Goal: Task Accomplishment & Management: Use online tool/utility

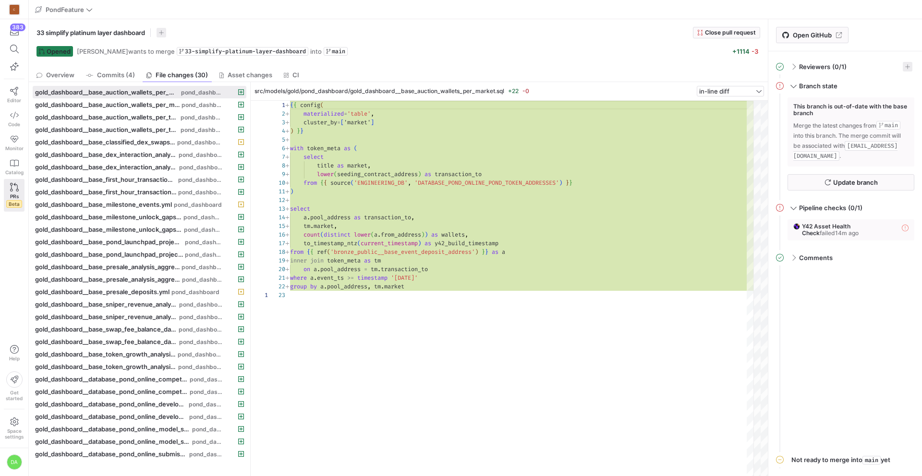
scroll to position [86, 0]
click at [12, 89] on icon at bounding box center [14, 91] width 8 height 9
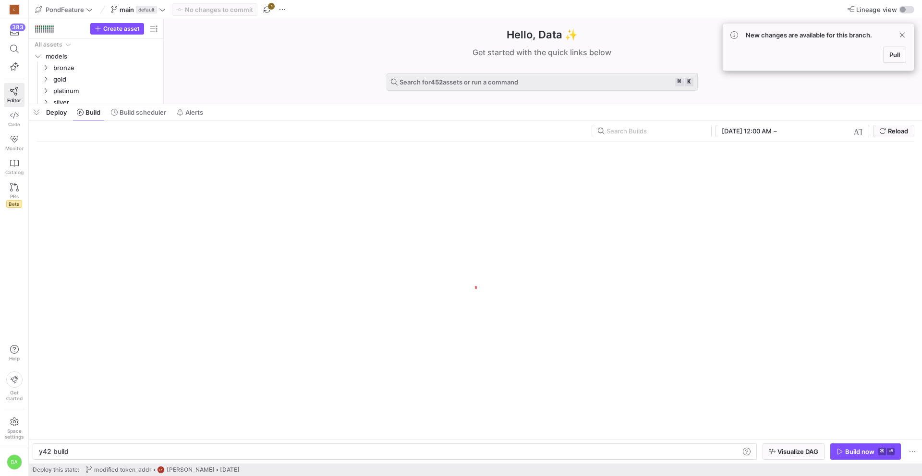
scroll to position [0, 29]
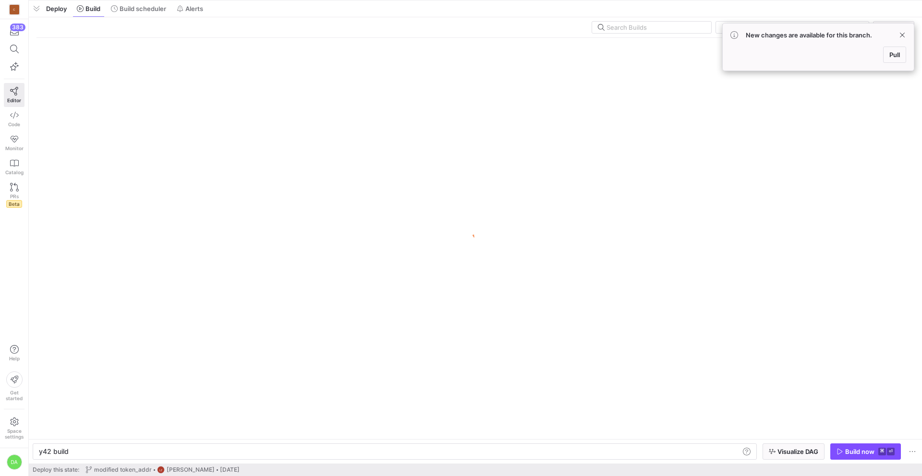
drag, startPoint x: 263, startPoint y: 460, endPoint x: 271, endPoint y: -42, distance: 502.1
click at [271, 0] on html "C 383 Editor Code Monitor Catalog PRs Beta Help Get started Space settings DA P…" at bounding box center [461, 238] width 922 height 476
click at [897, 55] on span "Pull" at bounding box center [894, 55] width 11 height 8
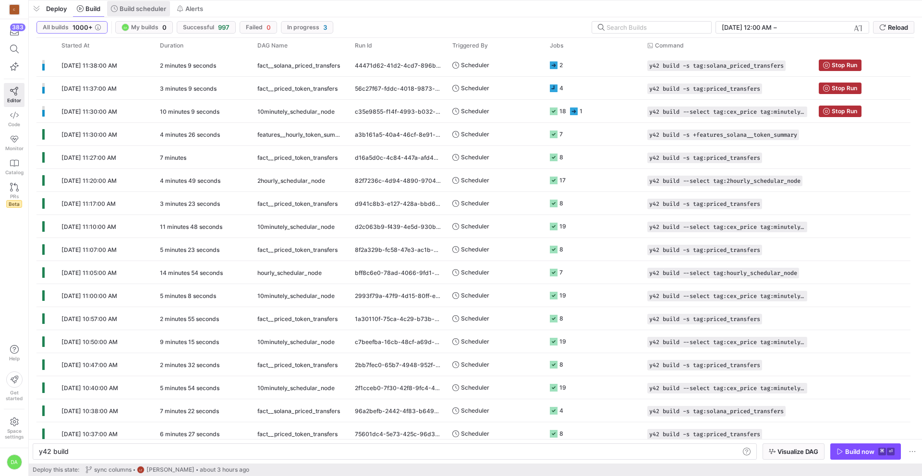
click at [131, 6] on span "Build scheduler" at bounding box center [143, 9] width 47 height 8
